Goal: Information Seeking & Learning: Check status

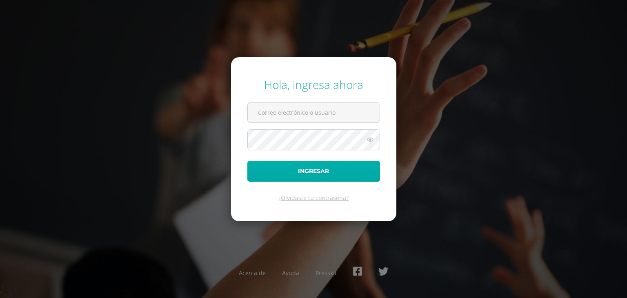
type input "[EMAIL_ADDRESS][DOMAIN_NAME]"
click at [288, 168] on button "Ingresar" at bounding box center [314, 171] width 133 height 21
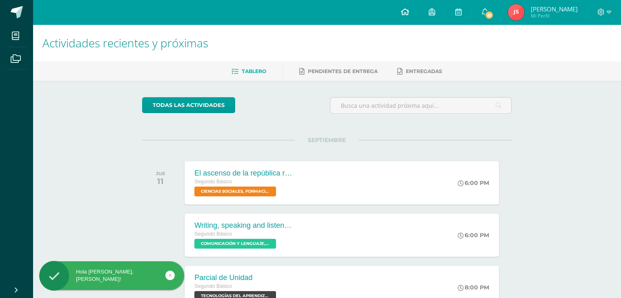
click at [409, 11] on icon at bounding box center [405, 11] width 8 height 7
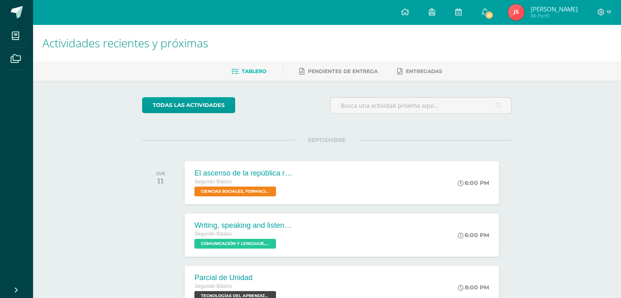
click at [520, 8] on img at bounding box center [516, 12] width 16 height 16
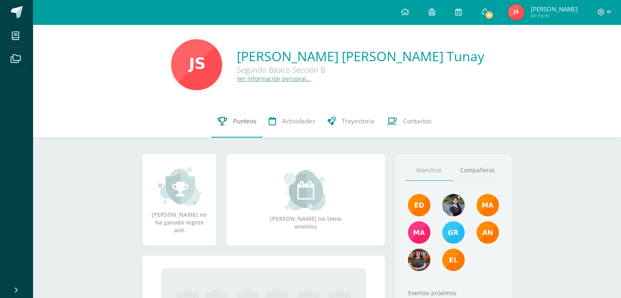
click at [243, 121] on span "Punteos" at bounding box center [244, 121] width 23 height 9
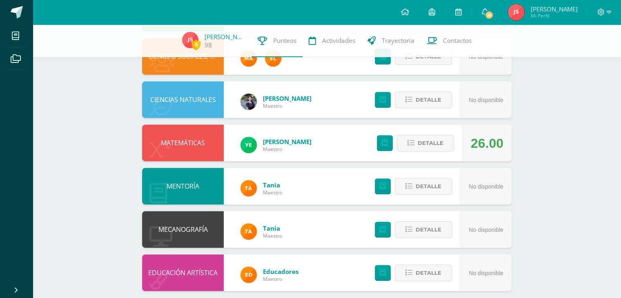
scroll to position [397, 0]
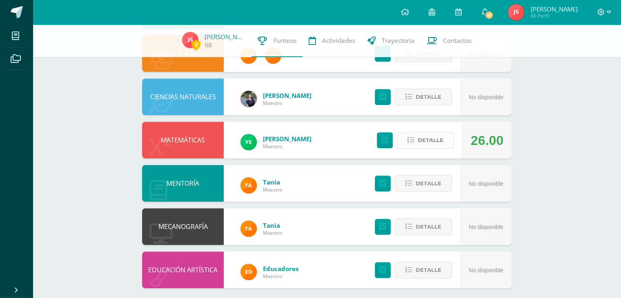
click at [412, 142] on icon at bounding box center [411, 140] width 7 height 7
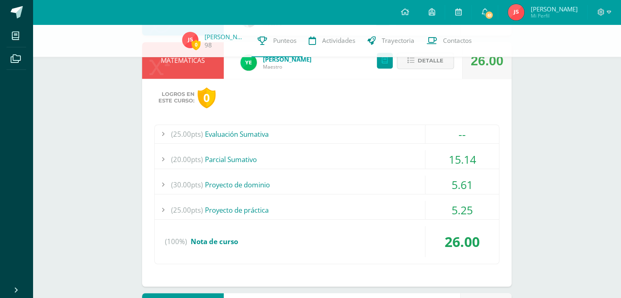
scroll to position [477, 0]
click at [361, 161] on div "(20.00pts) Parcial Sumativo" at bounding box center [327, 159] width 344 height 18
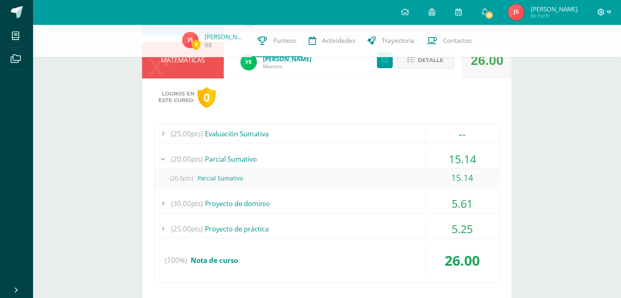
click at [606, 8] on span at bounding box center [605, 12] width 14 height 9
click at [567, 53] on span "Cerrar sesión" at bounding box center [583, 55] width 37 height 8
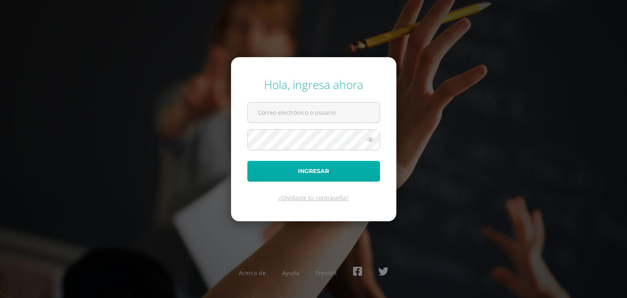
type input "jessicasaloj2023@maiagt.org"
click at [293, 166] on button "Ingresar" at bounding box center [314, 171] width 133 height 21
